Goal: Information Seeking & Learning: Learn about a topic

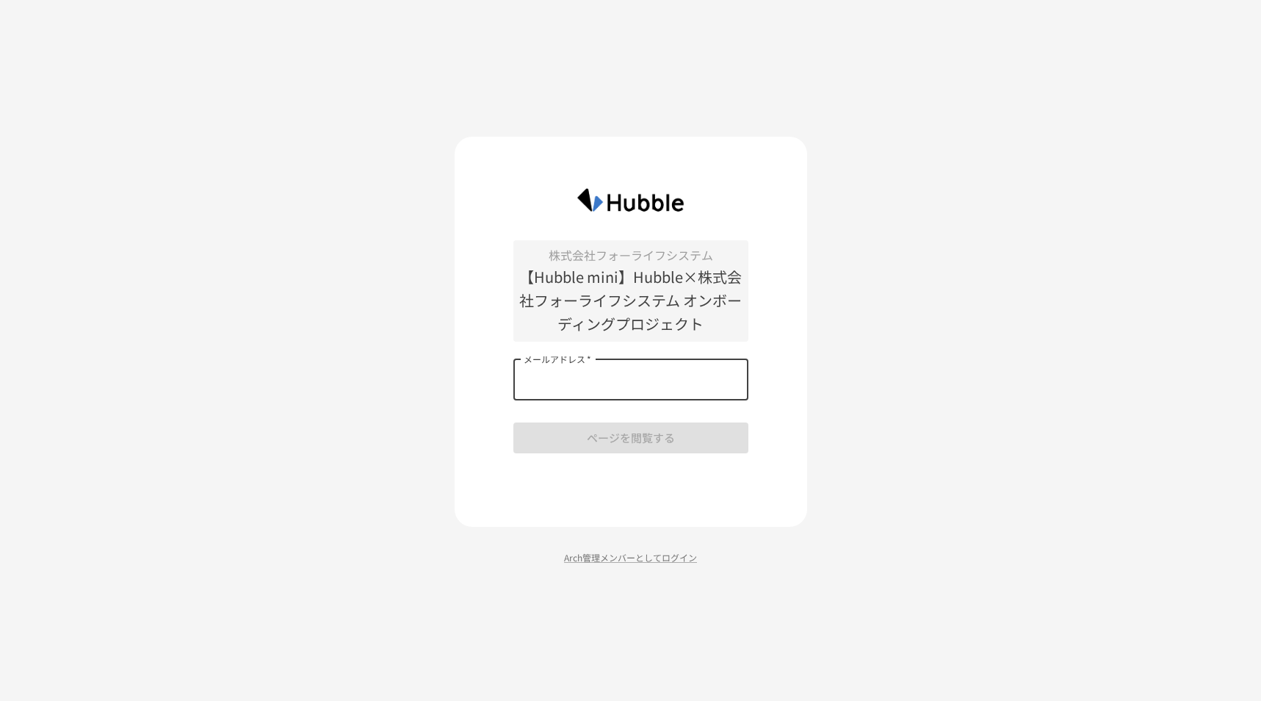
click at [676, 372] on input "メールアドレス   *" at bounding box center [630, 379] width 235 height 41
type input "**********"
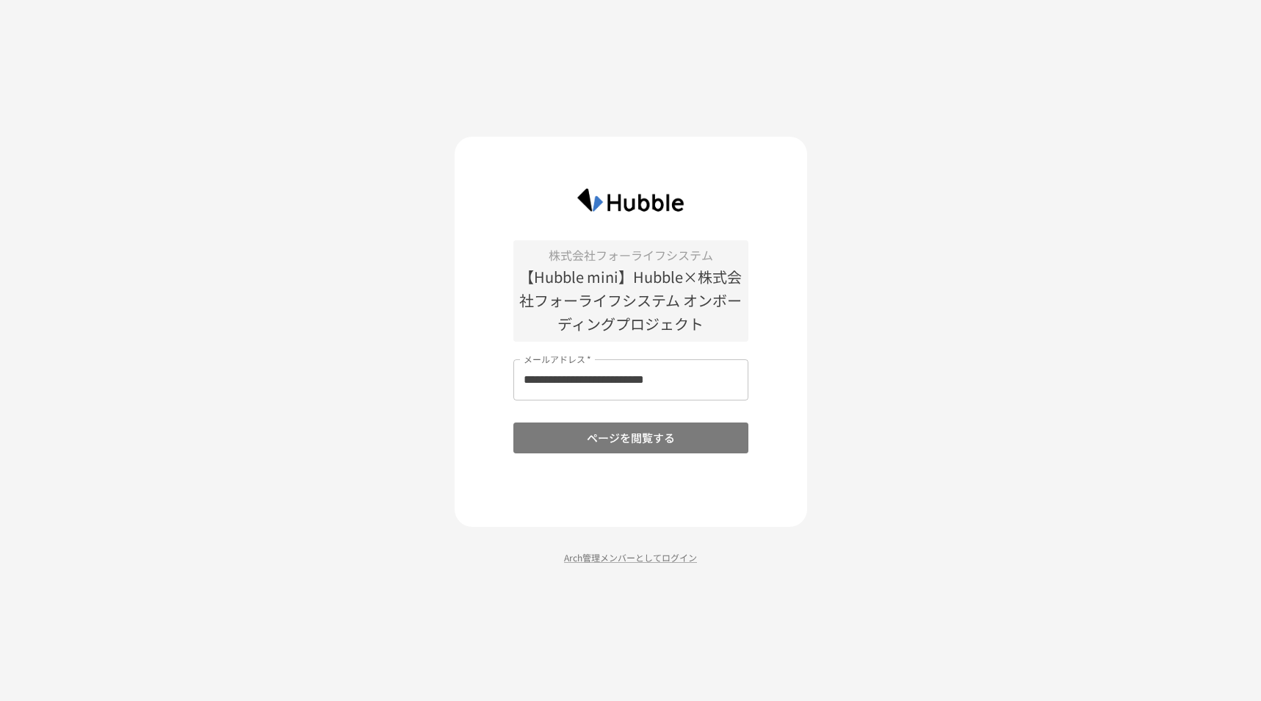
click at [663, 441] on button "ページを閲覧する" at bounding box center [630, 437] width 235 height 31
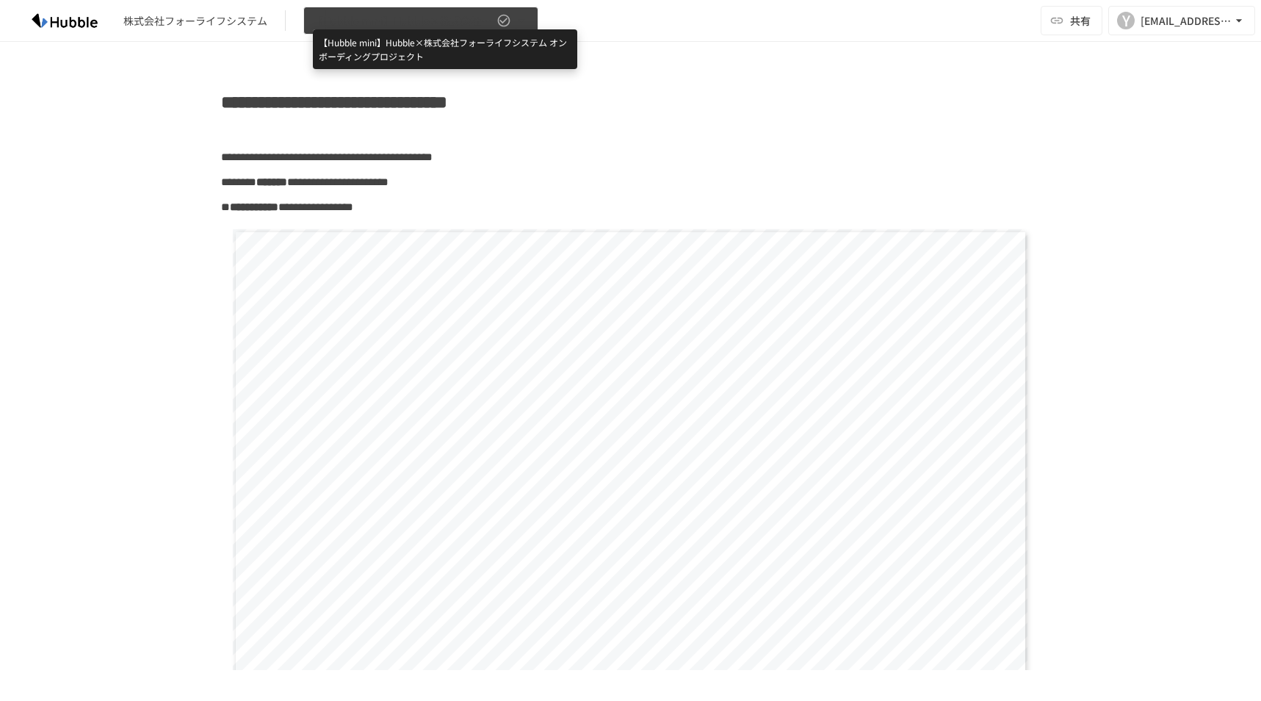
click at [393, 21] on span "【Hubble mini】Hubble×株式会社フォーライフシステム オンボーディングプロジェクト" at bounding box center [403, 21] width 181 height 18
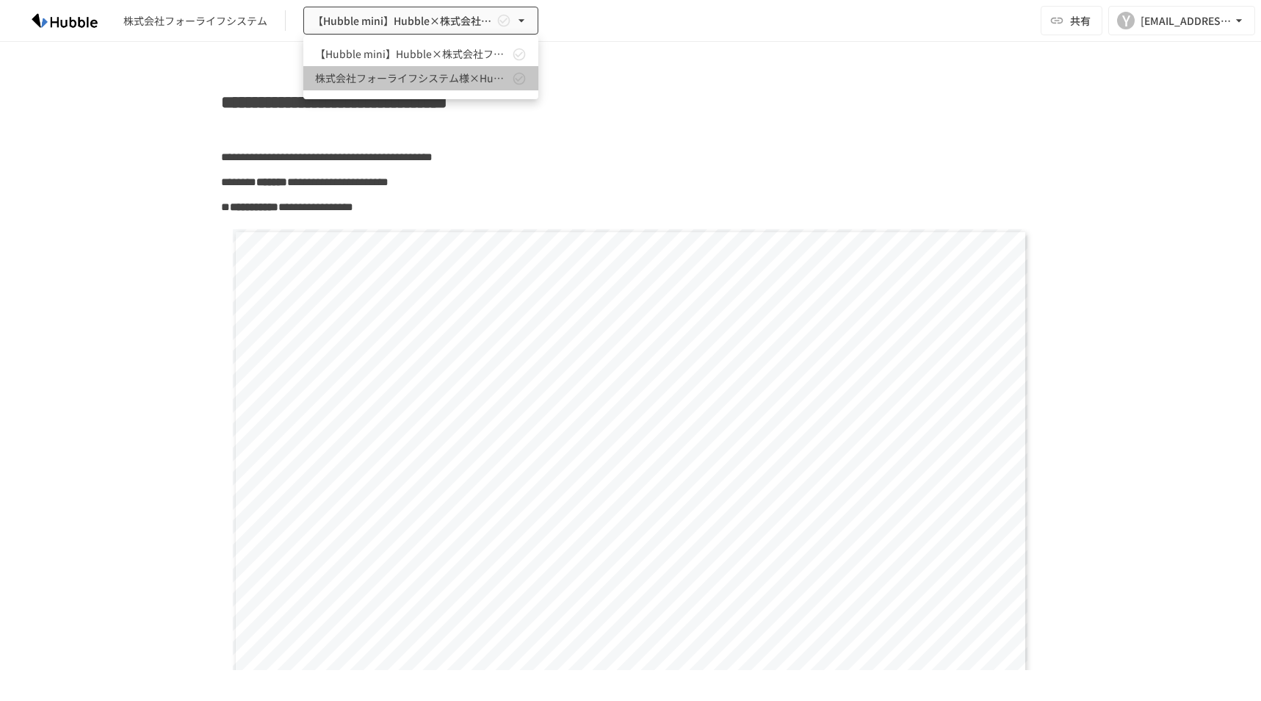
click at [402, 67] on link "株式会社フォーライフシステム様×Hubble miniトライアル導入資料" at bounding box center [420, 78] width 235 height 24
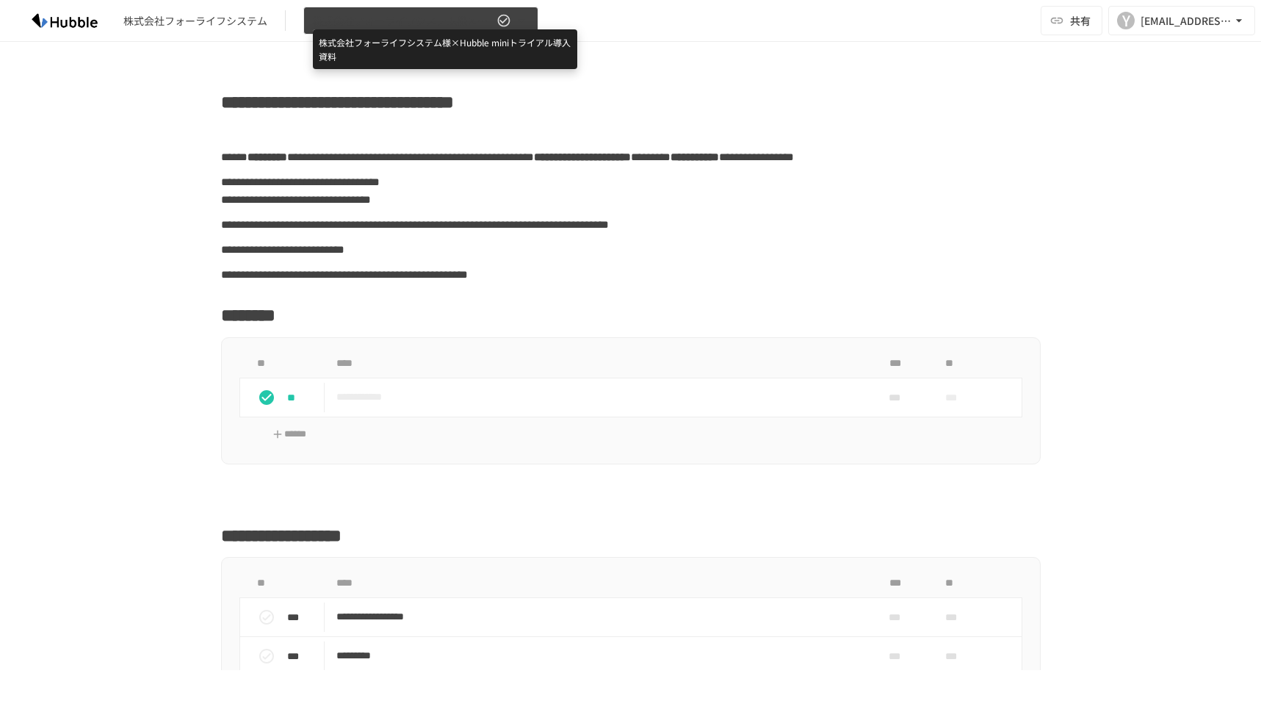
click at [402, 28] on span "株式会社フォーライフシステム様×Hubble miniトライアル導入資料" at bounding box center [403, 21] width 181 height 18
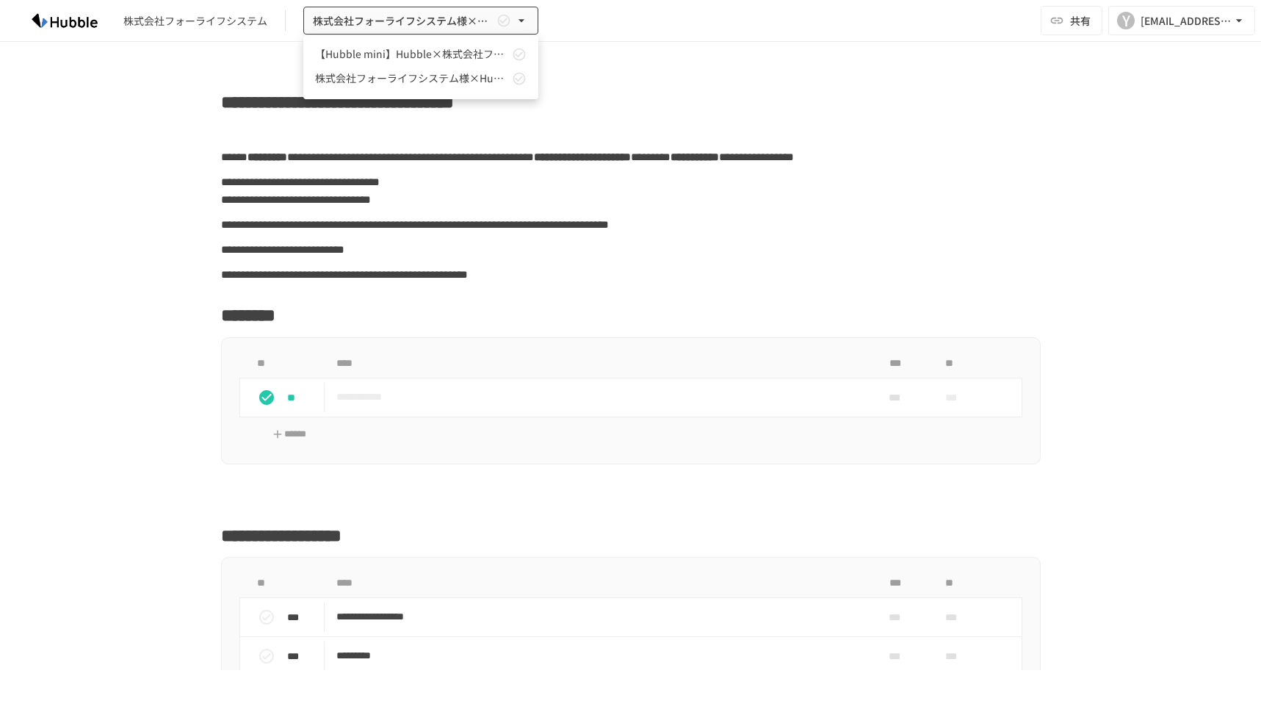
click at [242, 24] on div at bounding box center [630, 350] width 1261 height 701
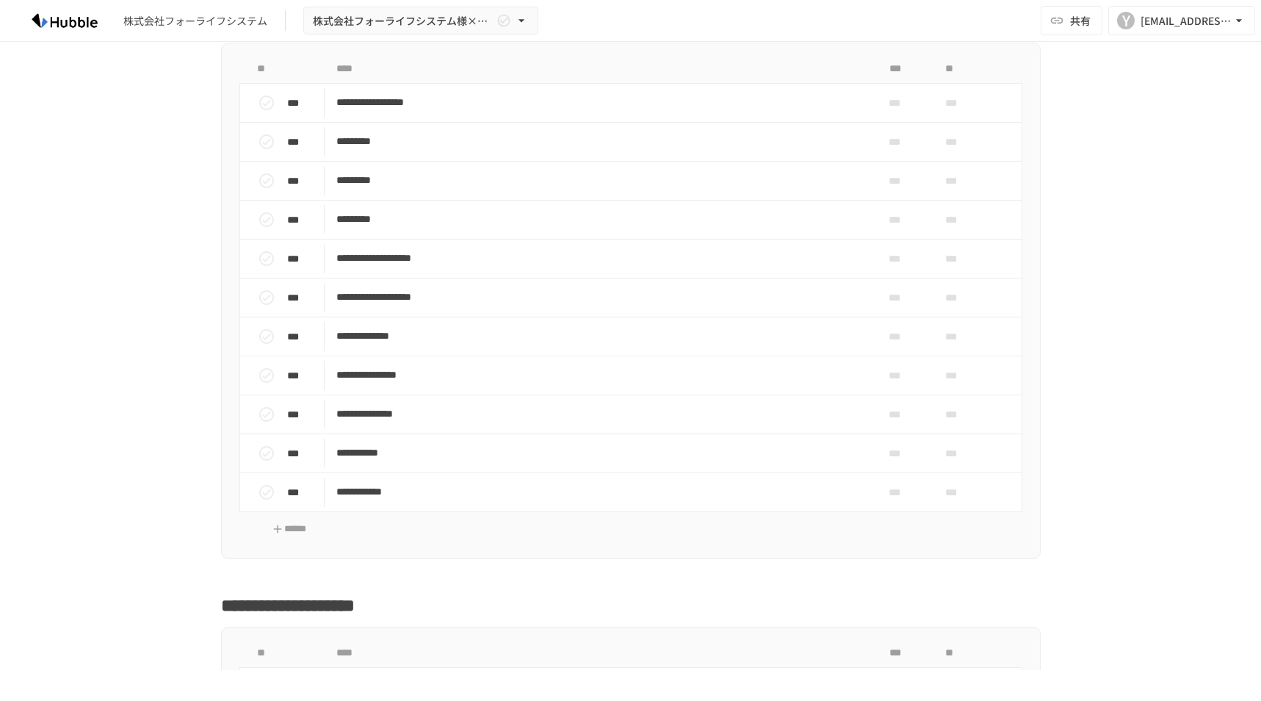
scroll to position [808, 0]
